Goal: Information Seeking & Learning: Learn about a topic

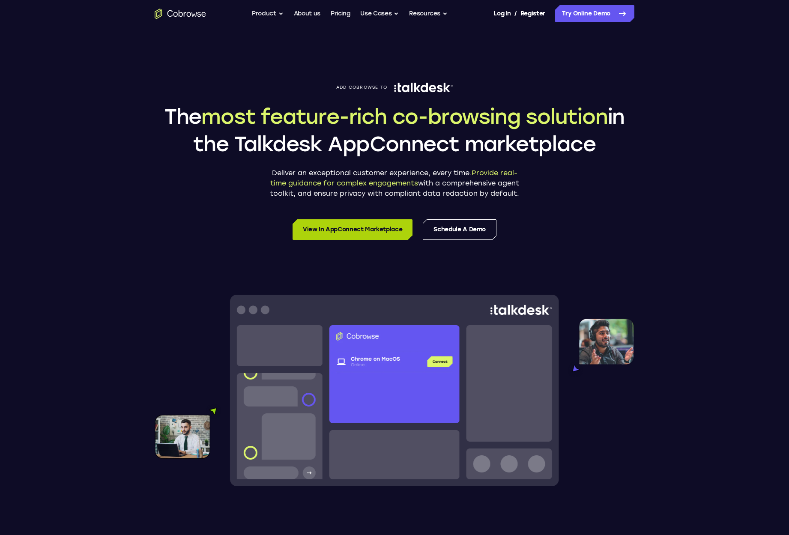
click at [343, 227] on link "View in AppConnect Marketplace" at bounding box center [353, 229] width 120 height 21
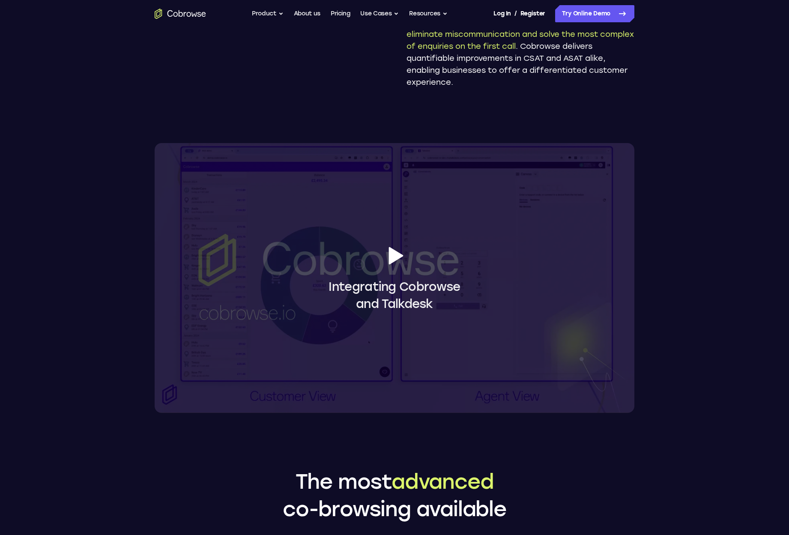
scroll to position [621, 0]
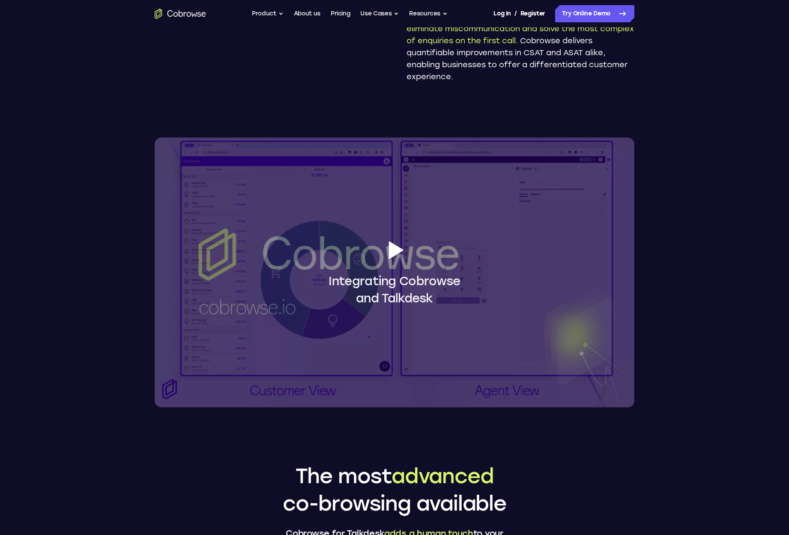
click at [405, 246] on icon at bounding box center [395, 250] width 24 height 24
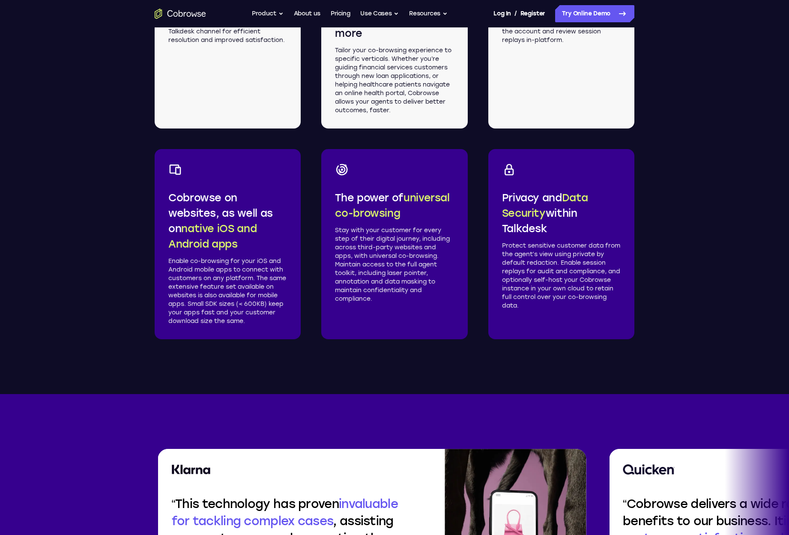
scroll to position [1610, 0]
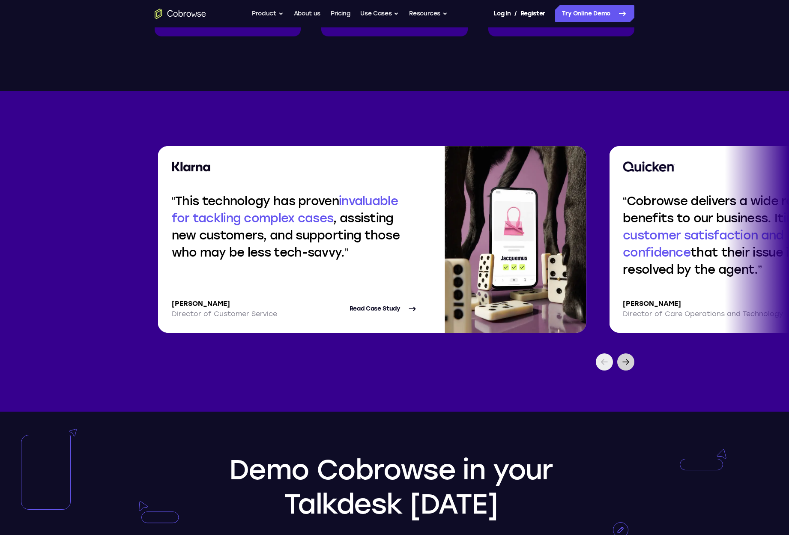
click at [624, 357] on icon at bounding box center [626, 362] width 10 height 10
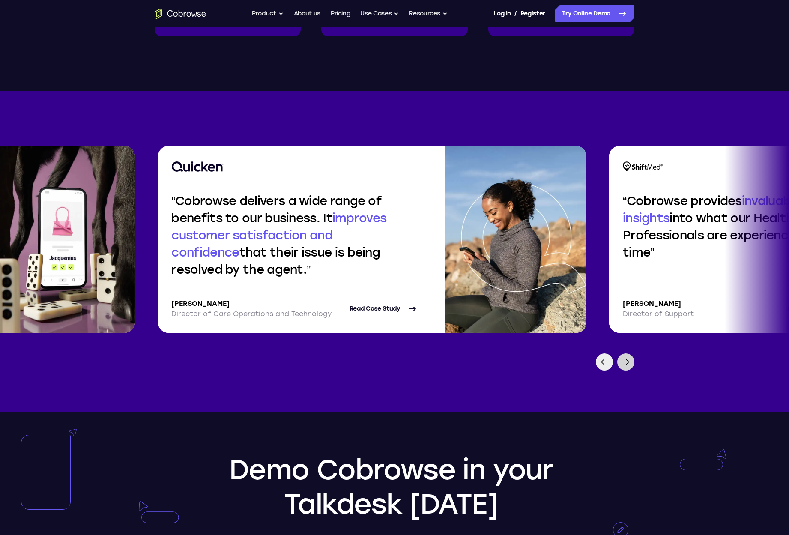
click at [624, 357] on icon at bounding box center [626, 362] width 10 height 10
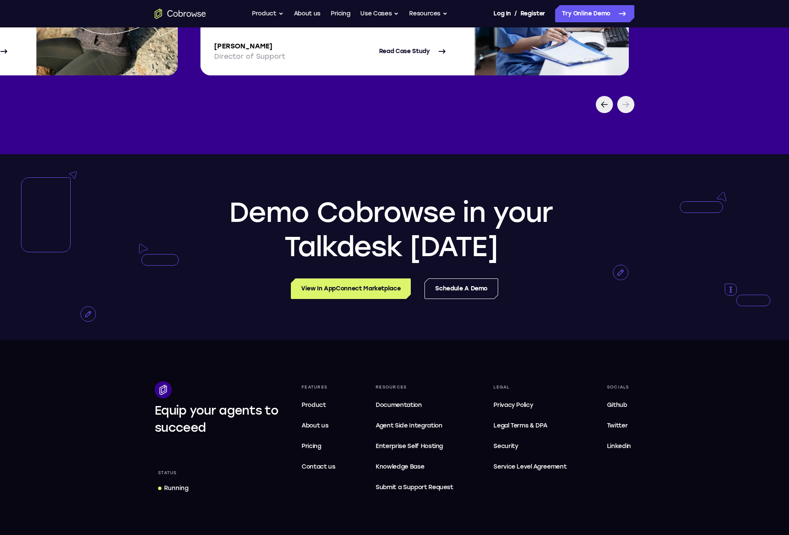
scroll to position [1992, 0]
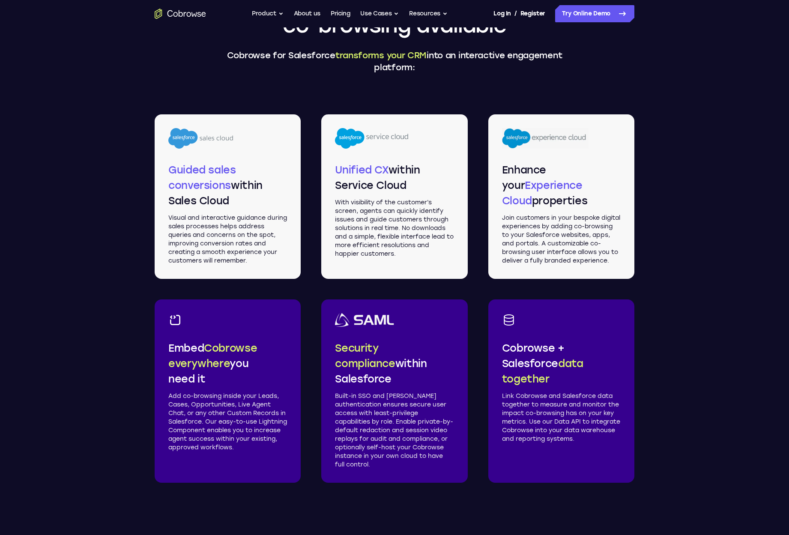
scroll to position [1484, 0]
